Goal: Find contact information: Find contact information

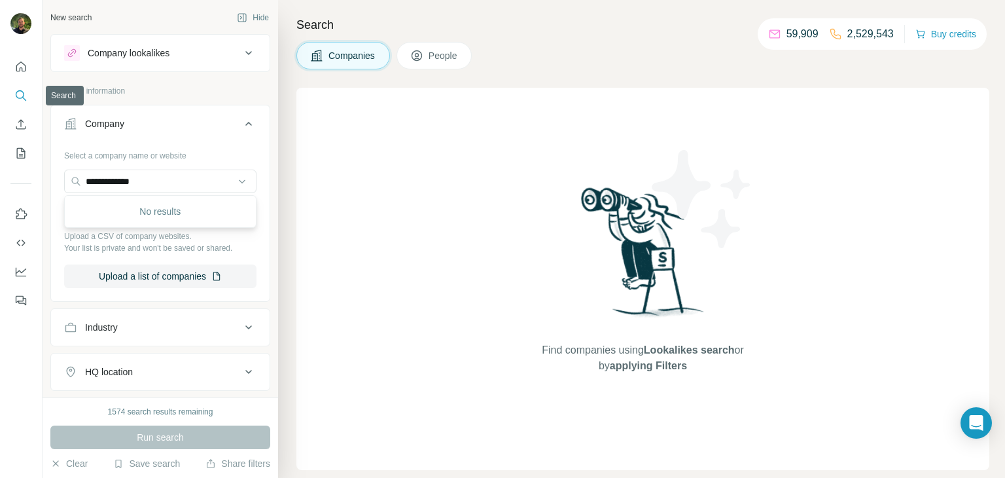
click at [17, 90] on icon "Search" at bounding box center [20, 95] width 13 height 13
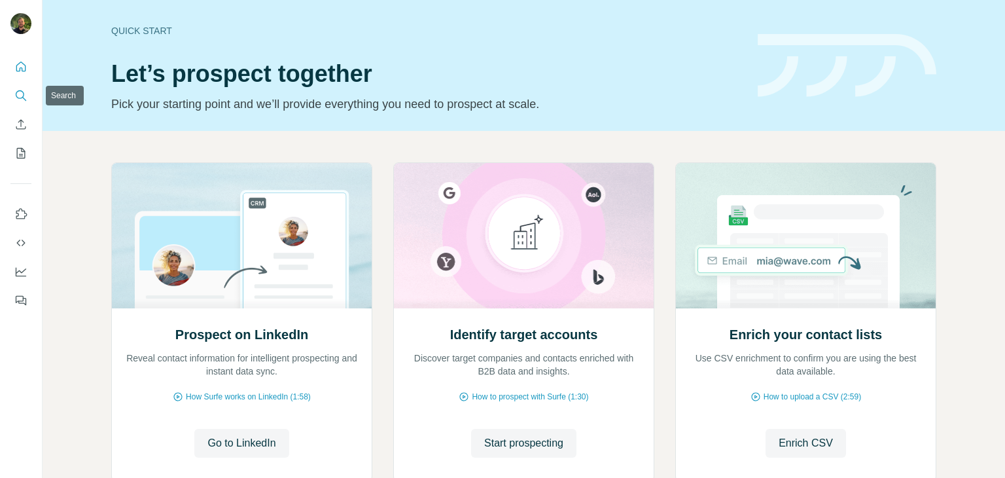
click at [22, 92] on icon "Search" at bounding box center [20, 95] width 13 height 13
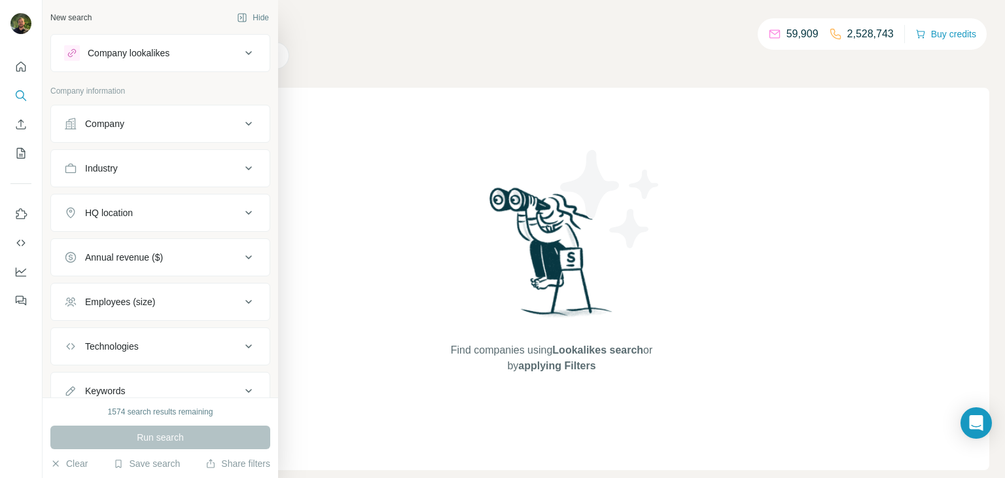
click at [109, 122] on div "Company" at bounding box center [104, 123] width 39 height 13
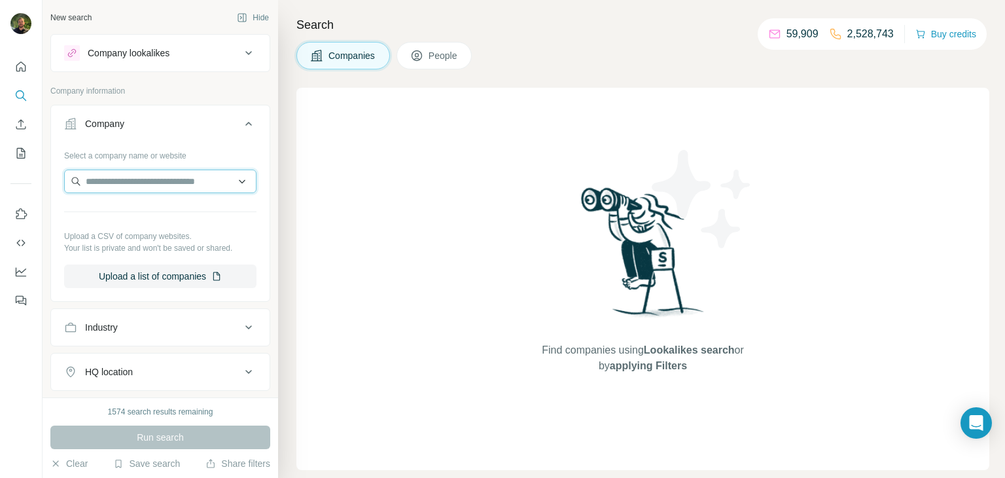
click at [149, 180] on input "text" at bounding box center [160, 181] width 192 height 24
click at [128, 183] on input "text" at bounding box center [160, 181] width 192 height 24
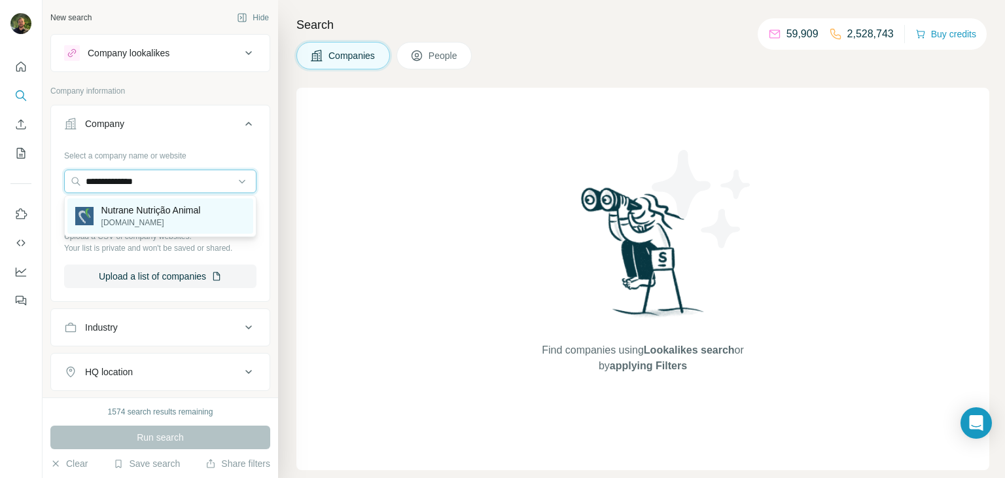
type input "**********"
click at [98, 220] on div "Nutrane Nutrição Animal [DOMAIN_NAME]" at bounding box center [138, 215] width 126 height 25
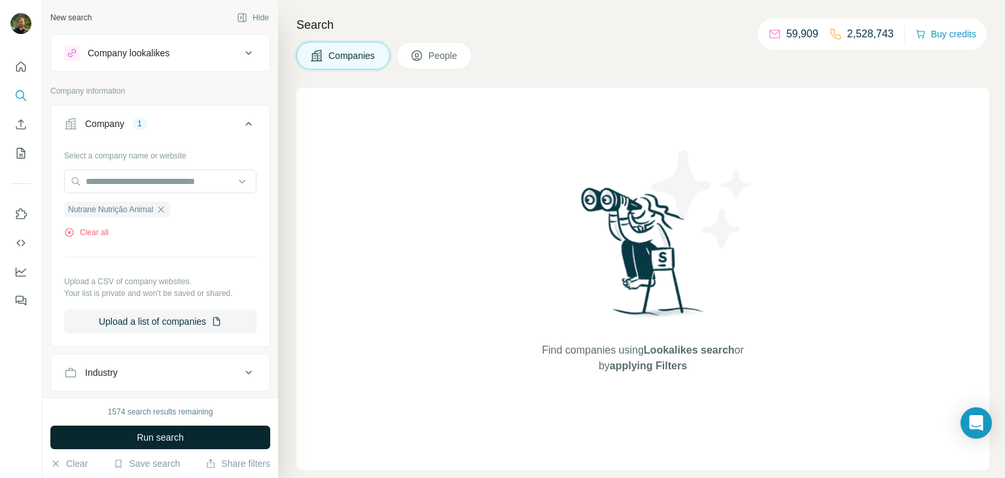
click at [167, 430] on span "Run search" at bounding box center [160, 436] width 47 height 13
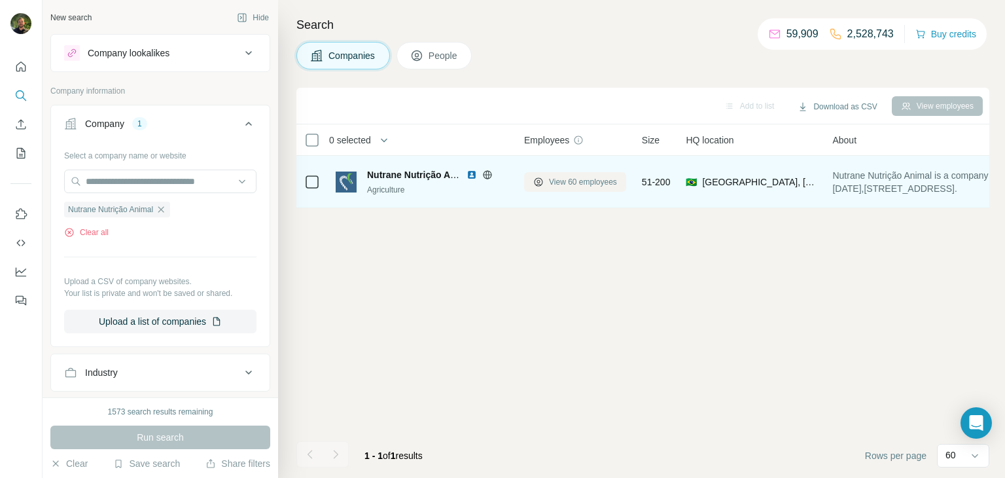
click at [567, 183] on span "View 60 employees" at bounding box center [583, 182] width 68 height 12
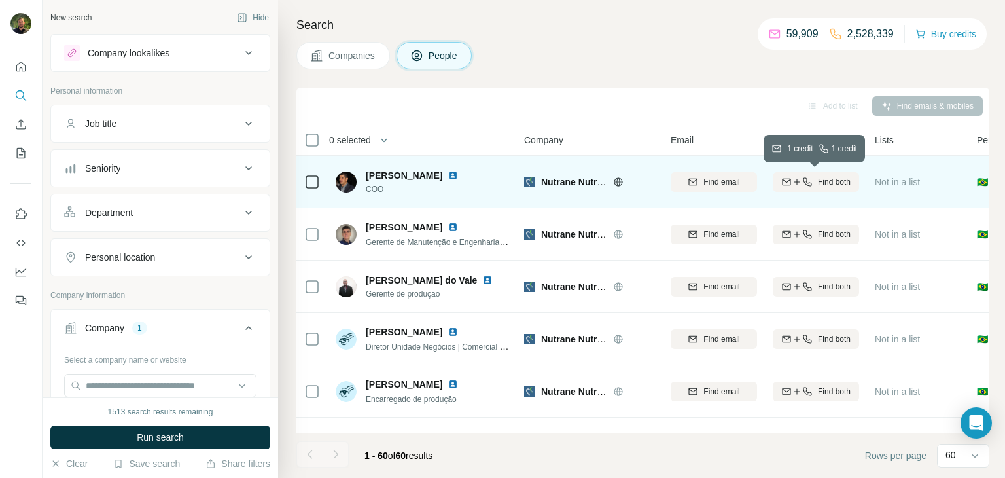
click at [796, 177] on icon "button" at bounding box center [797, 182] width 10 height 10
click at [791, 183] on div "Find both" at bounding box center [816, 182] width 86 height 36
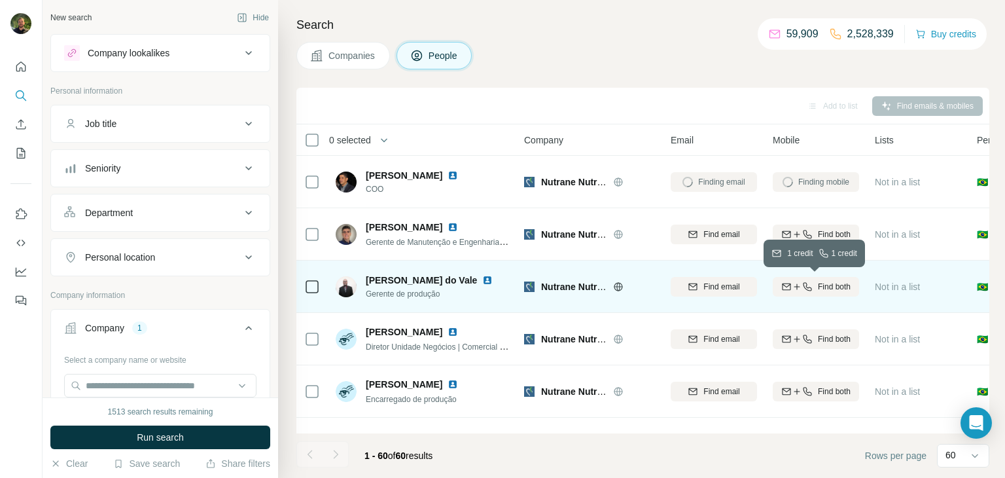
click at [792, 285] on icon "button" at bounding box center [797, 286] width 10 height 10
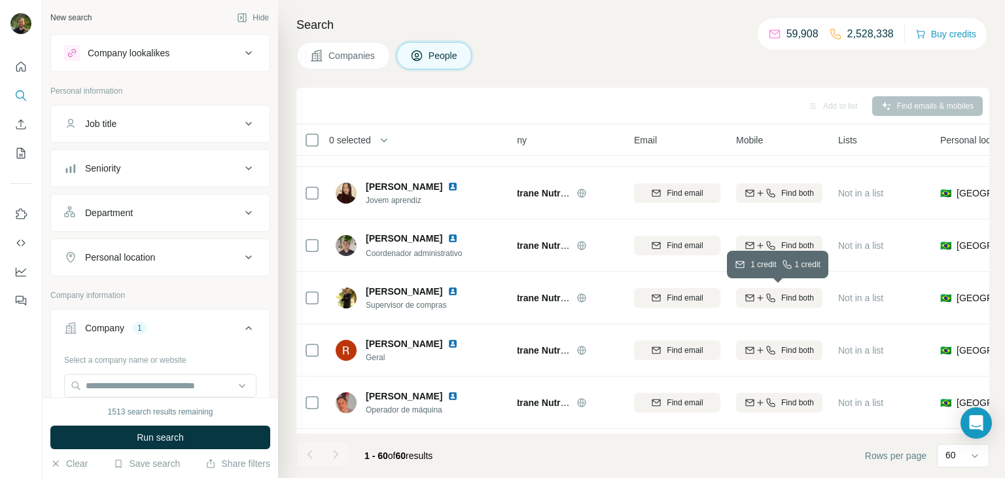
scroll to position [2557, 37]
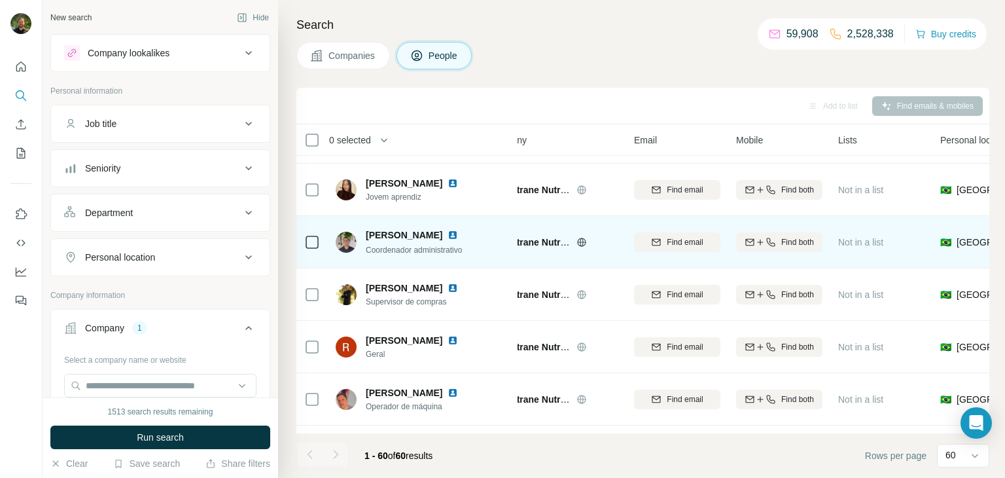
click at [794, 242] on span "Find both" at bounding box center [797, 242] width 33 height 12
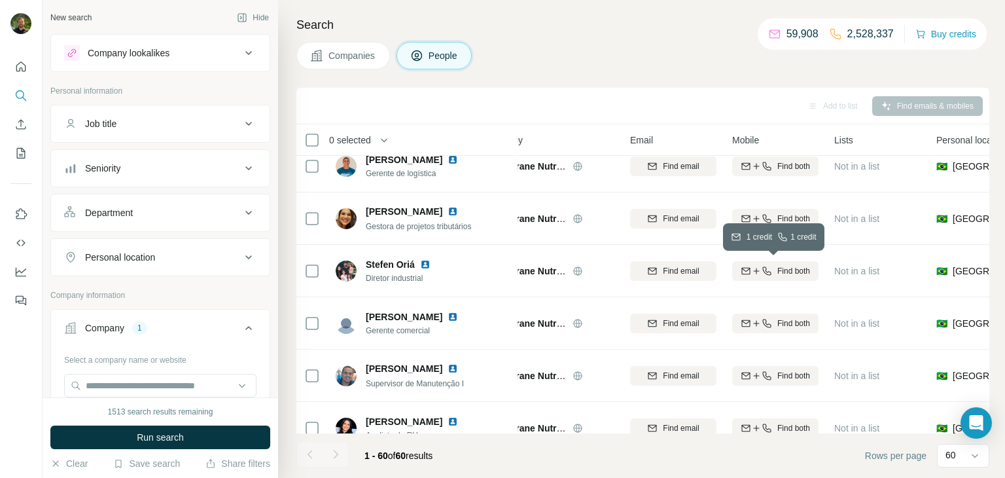
scroll to position [0, 41]
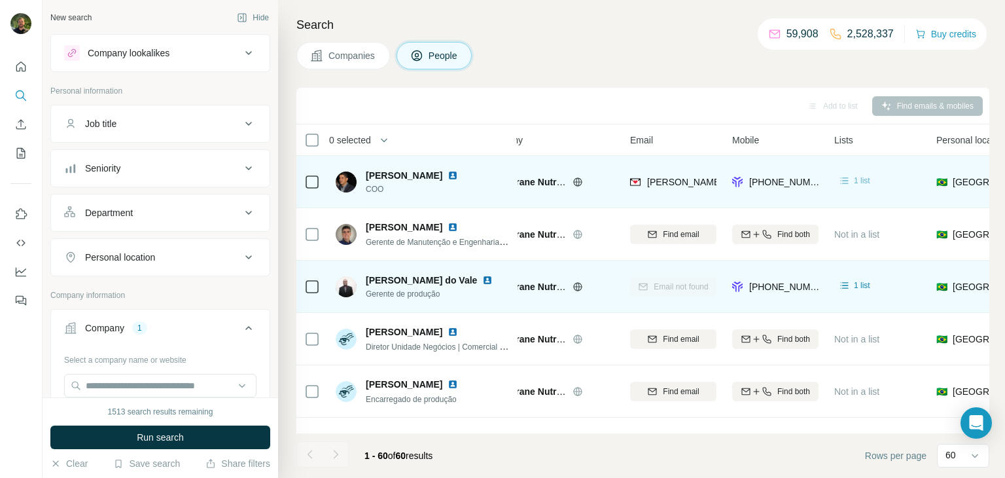
click at [845, 179] on icon at bounding box center [845, 180] width 8 height 7
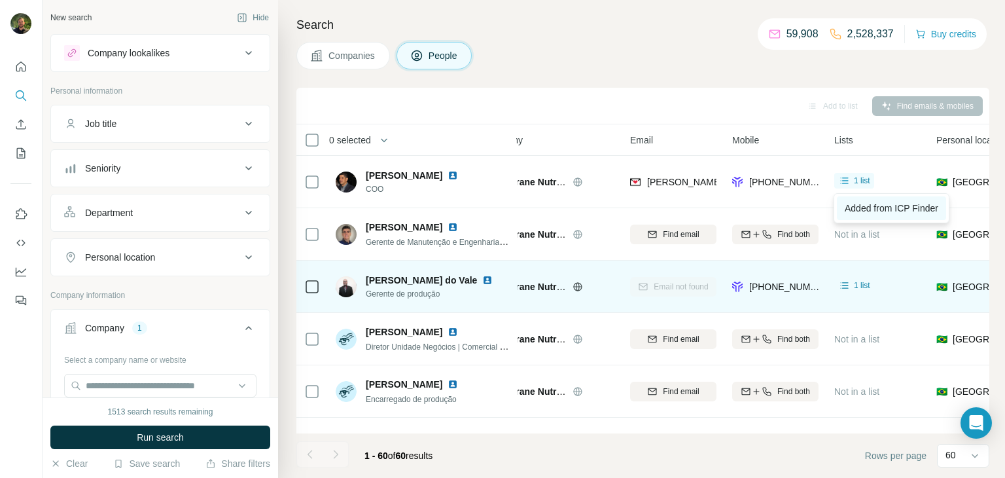
click at [866, 206] on span "Added from ICP Finder" at bounding box center [892, 208] width 94 height 10
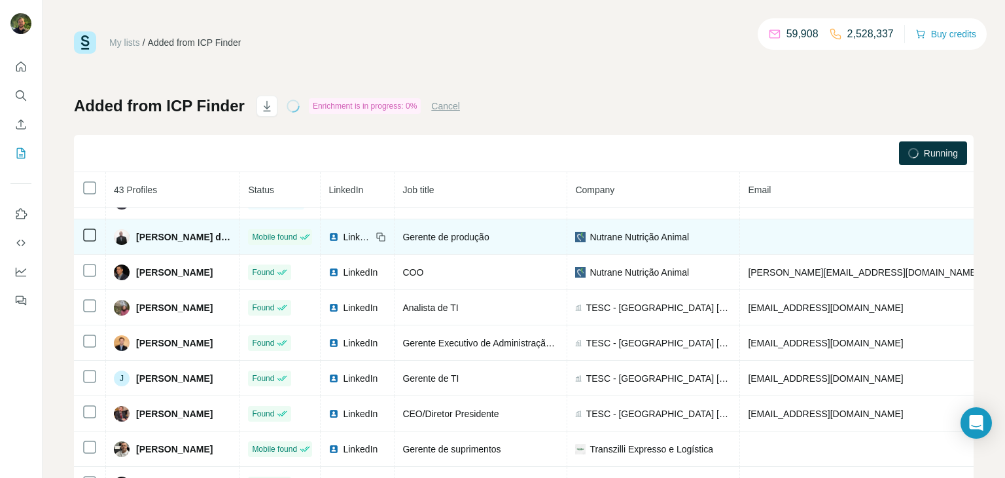
scroll to position [13, 0]
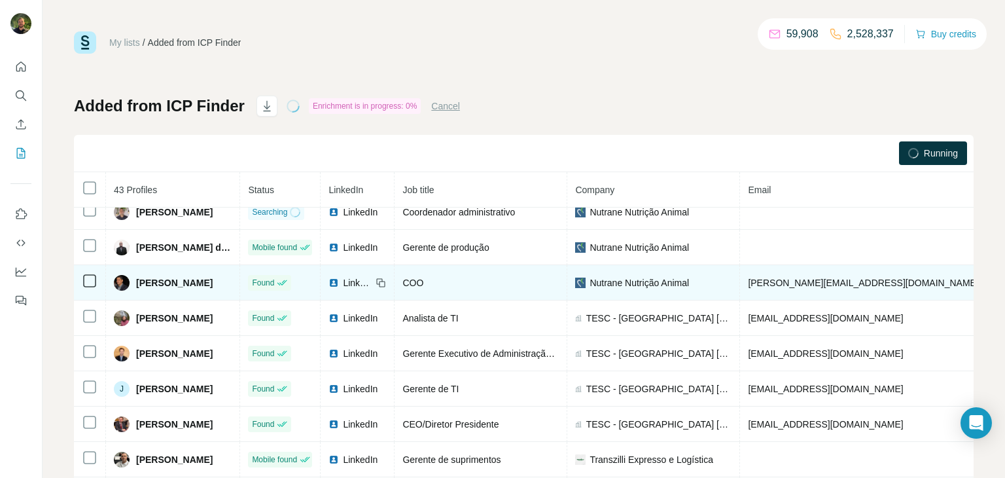
click at [828, 282] on span "[PERSON_NAME][EMAIL_ADDRESS][DOMAIN_NAME]" at bounding box center [863, 282] width 230 height 10
copy span "[PERSON_NAME][EMAIL_ADDRESS][DOMAIN_NAME]"
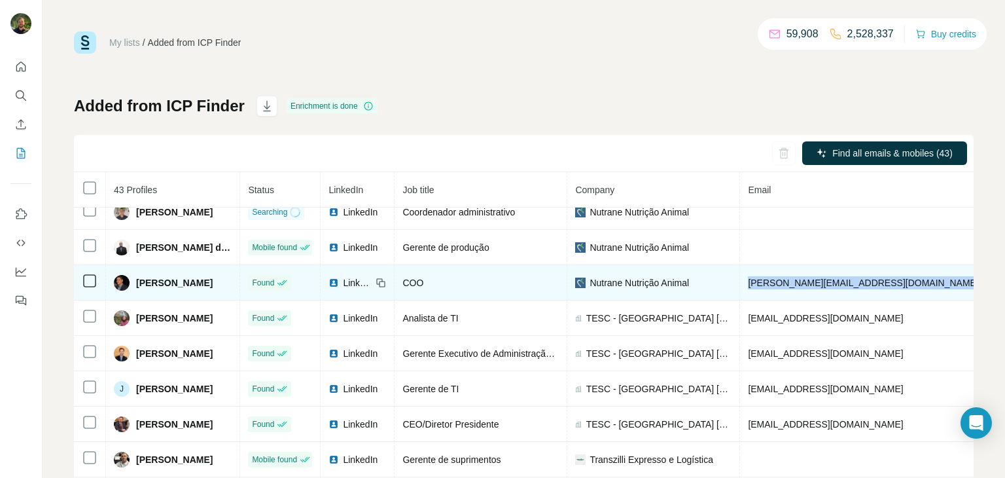
copy span "[PHONE_NUMBER]"
